Goal: Find contact information: Find contact information

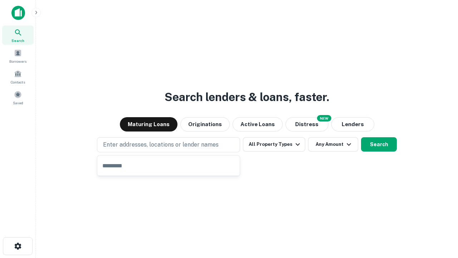
type input "**********"
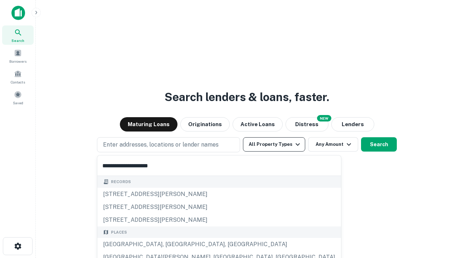
click at [274, 144] on button "All Property Types" at bounding box center [274, 144] width 62 height 14
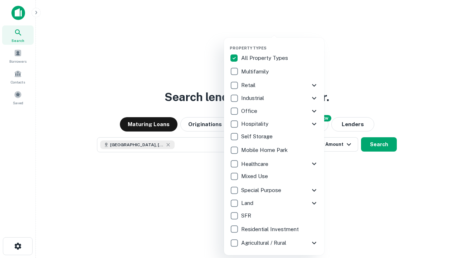
click at [280, 43] on button "button" at bounding box center [280, 43] width 100 height 0
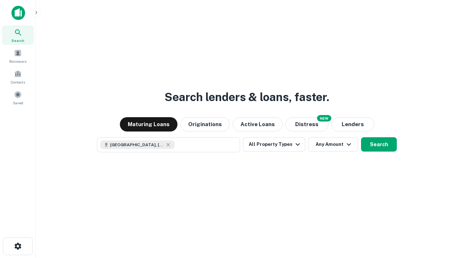
scroll to position [11, 0]
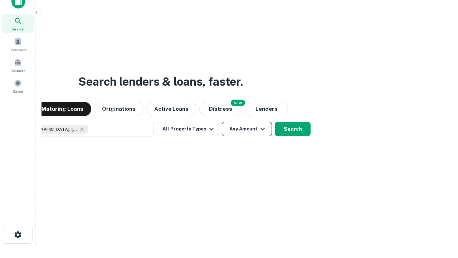
click at [222, 122] on button "Any Amount" at bounding box center [247, 129] width 50 height 14
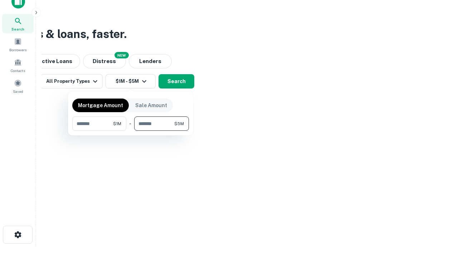
type input "*******"
click at [131, 131] on button "button" at bounding box center [130, 131] width 117 height 0
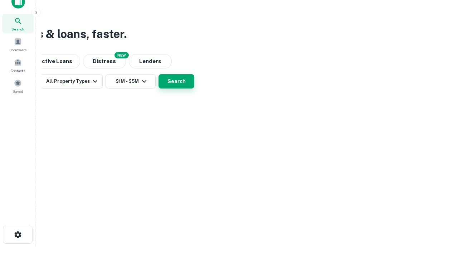
click at [194, 88] on button "Search" at bounding box center [177, 81] width 36 height 14
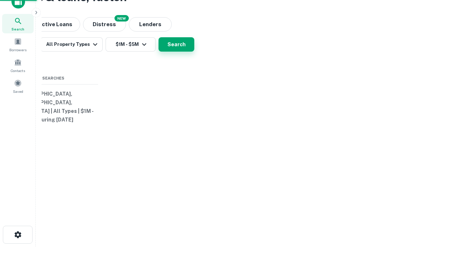
scroll to position [0, 132]
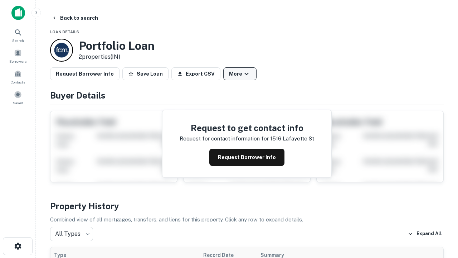
click at [240, 74] on button "More" at bounding box center [239, 73] width 33 height 13
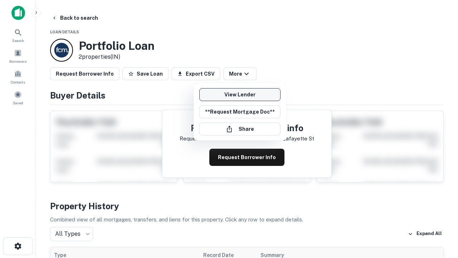
click at [240, 94] on link "View Lender" at bounding box center [239, 94] width 81 height 13
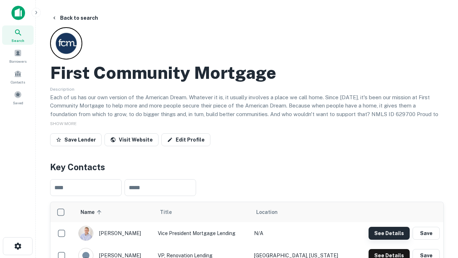
click at [389, 233] on button "See Details" at bounding box center [389, 233] width 41 height 13
click at [18, 246] on icon "button" at bounding box center [18, 246] width 9 height 9
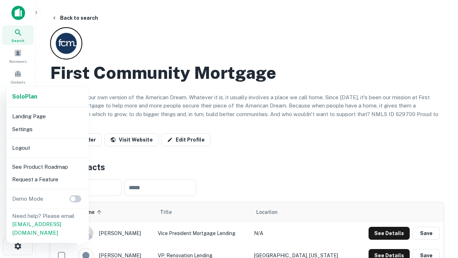
click at [47, 147] on li "Logout" at bounding box center [47, 147] width 77 height 13
